Goal: Task Accomplishment & Management: Manage account settings

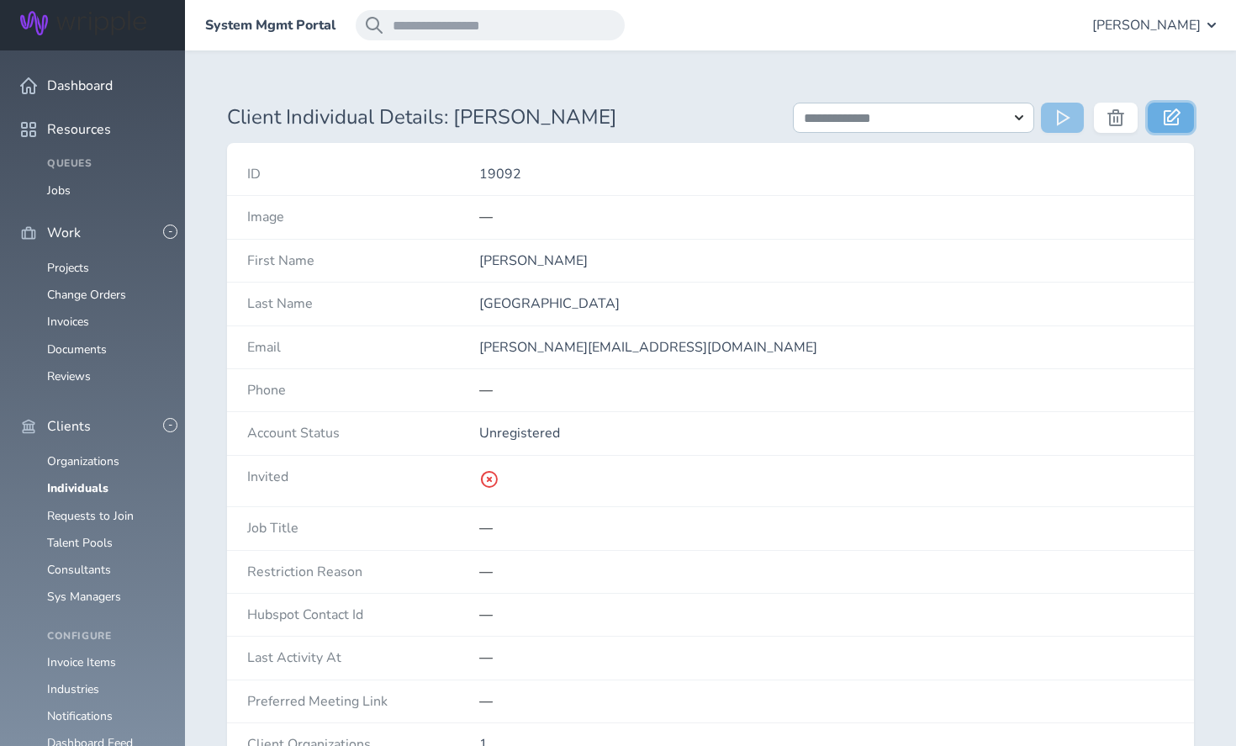
click at [1170, 129] on link at bounding box center [1171, 118] width 46 height 30
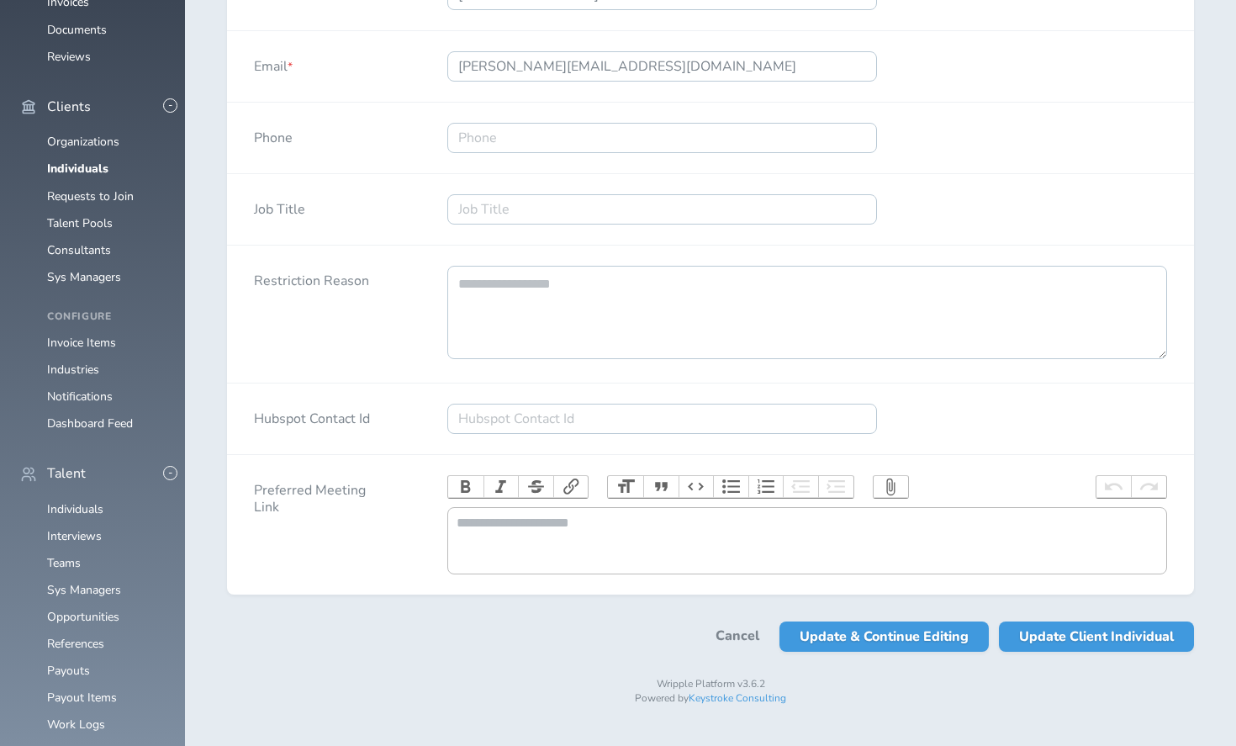
scroll to position [323, 0]
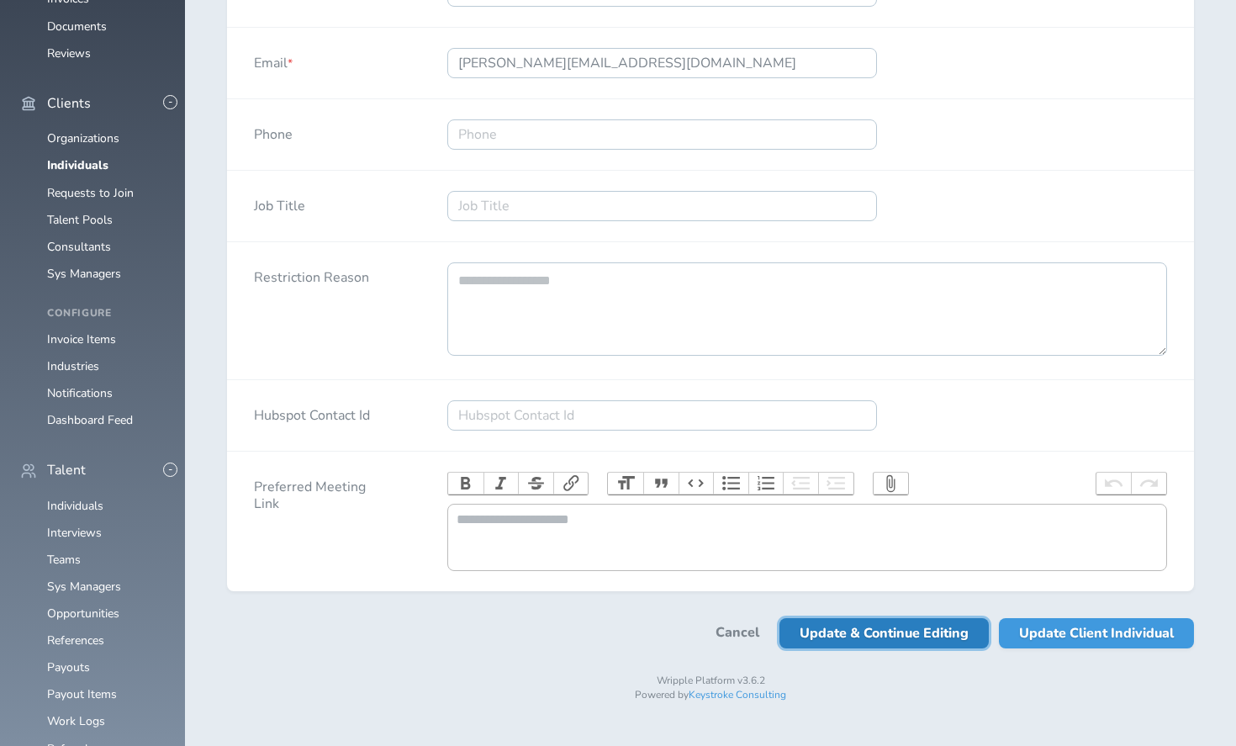
click at [849, 641] on span "Update & Continue Editing" at bounding box center [884, 633] width 169 height 30
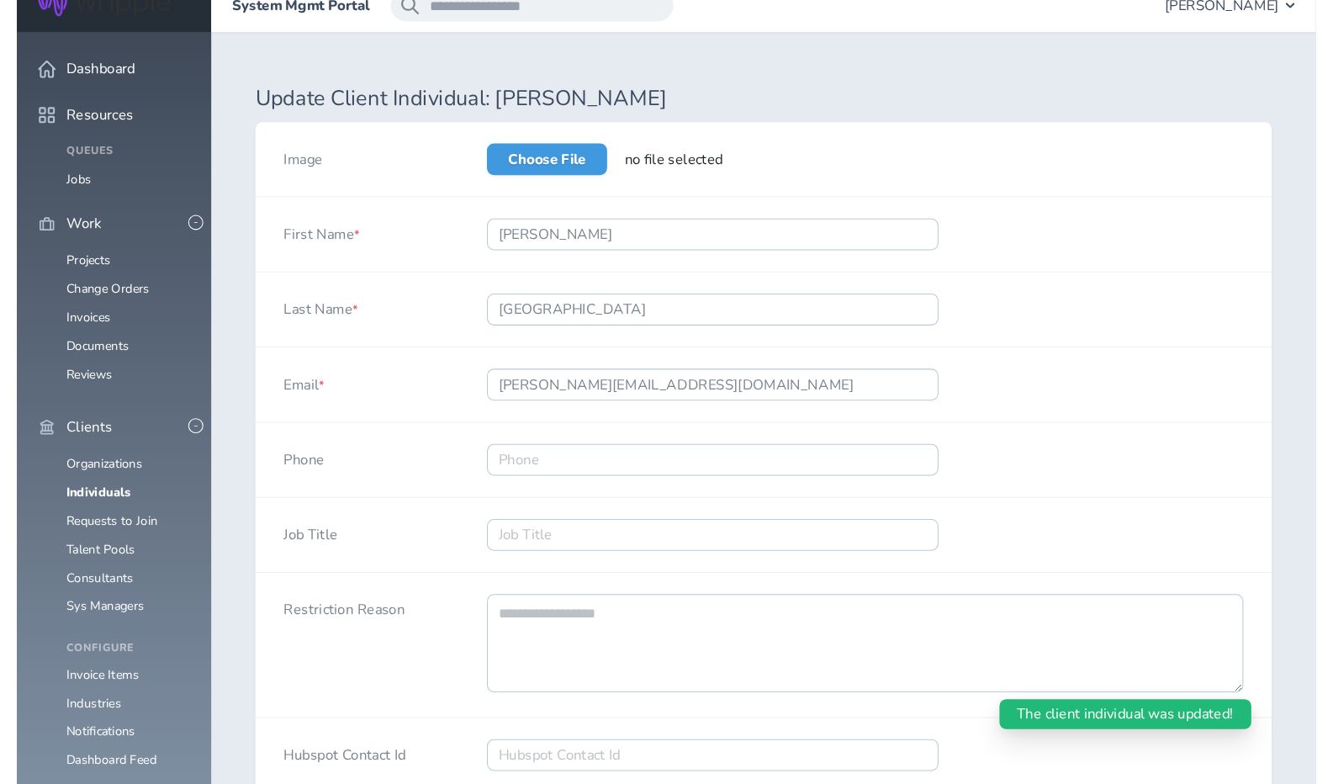
scroll to position [0, 0]
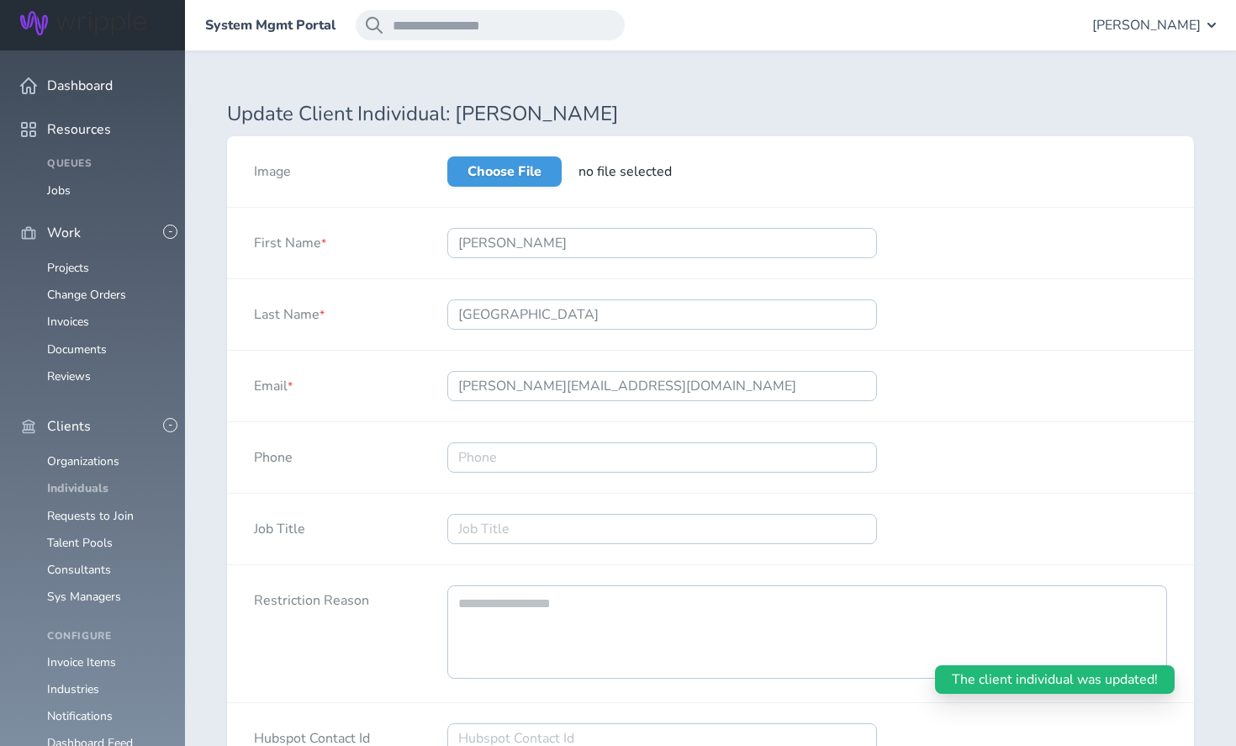
click at [71, 480] on link "Individuals" at bounding box center [77, 488] width 61 height 16
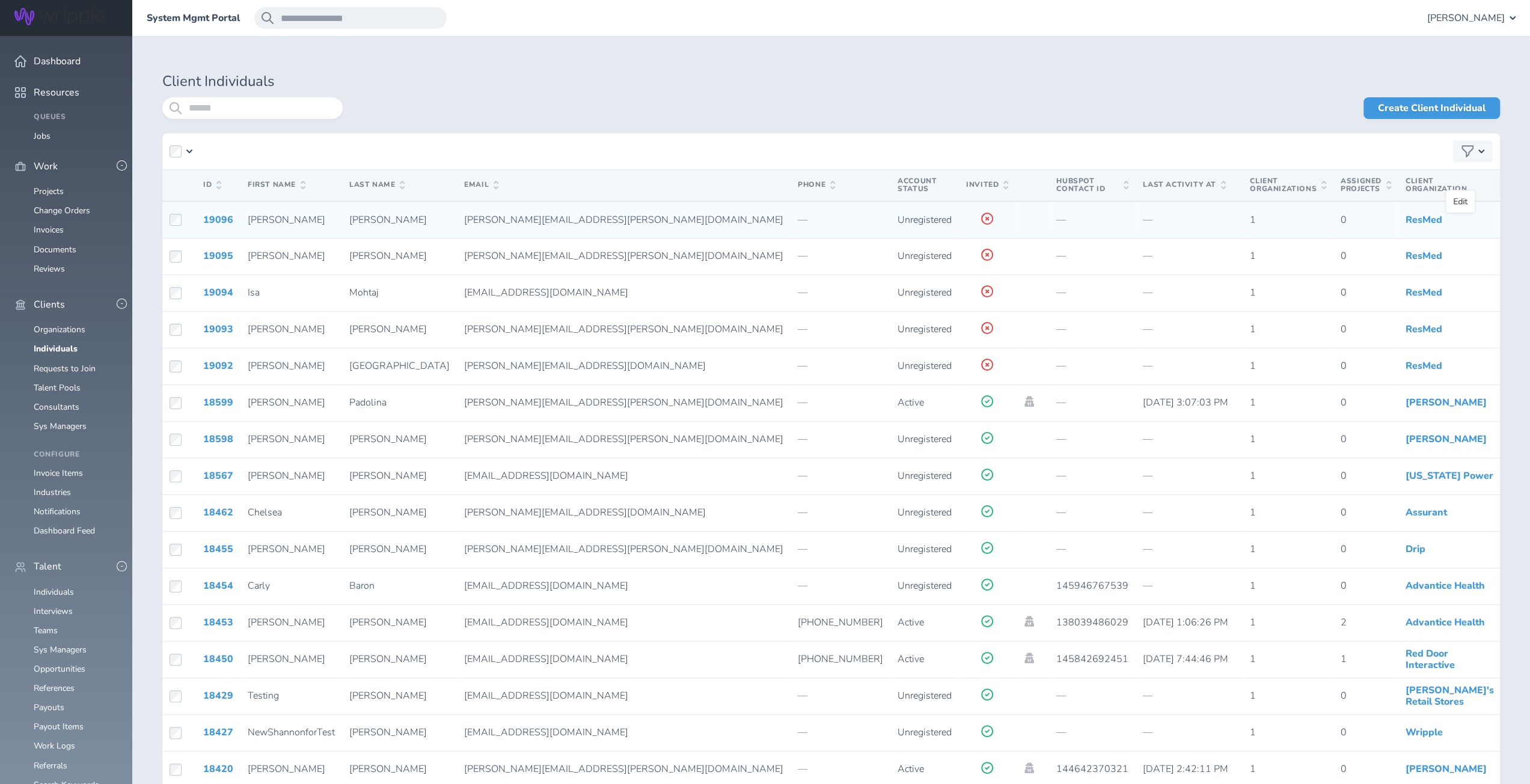
click at [883, 219] on icon at bounding box center [1534, 219] width 12 height 12
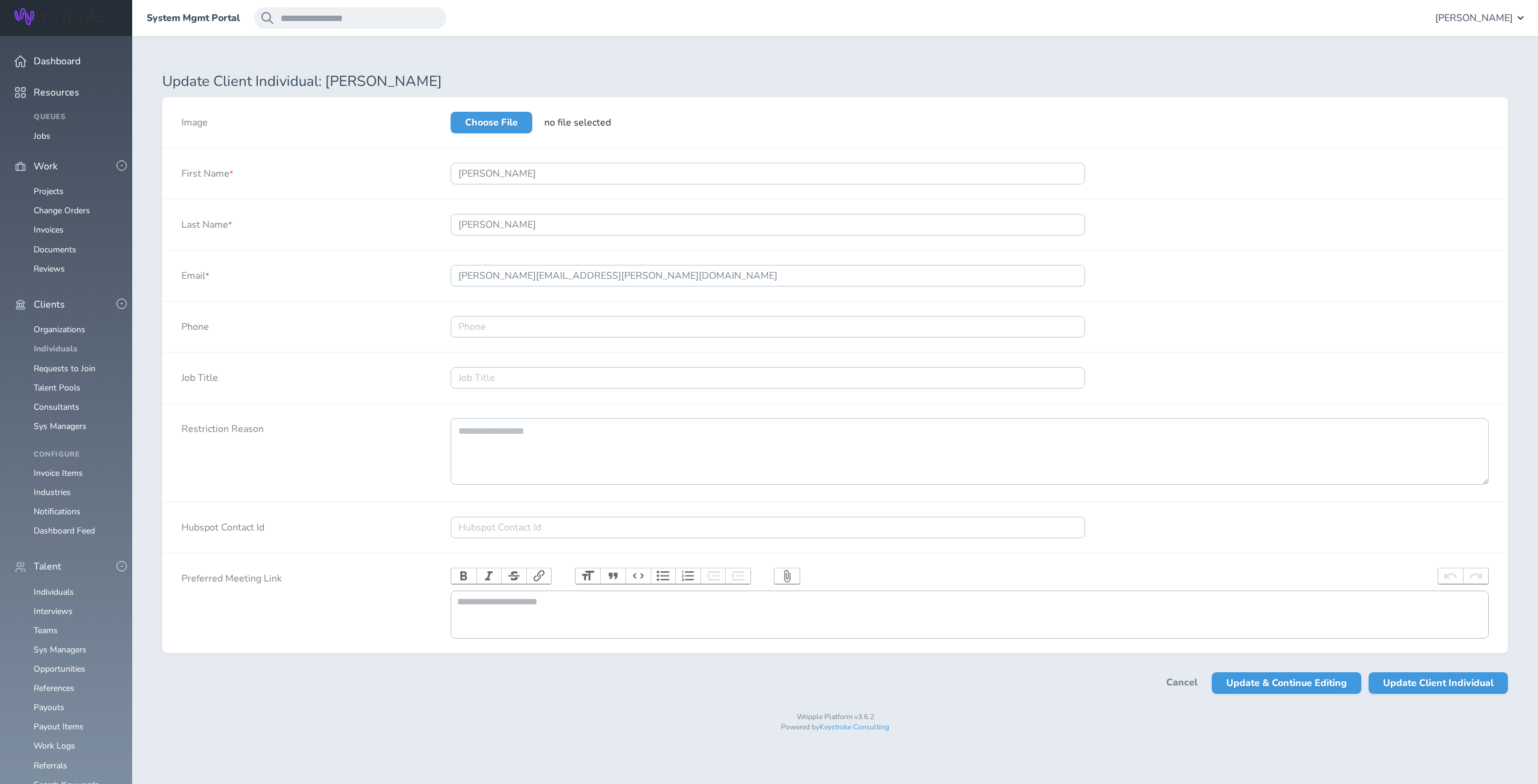
click at [46, 343] on link "Individuals" at bounding box center [55, 349] width 44 height 11
